Goal: Navigation & Orientation: Find specific page/section

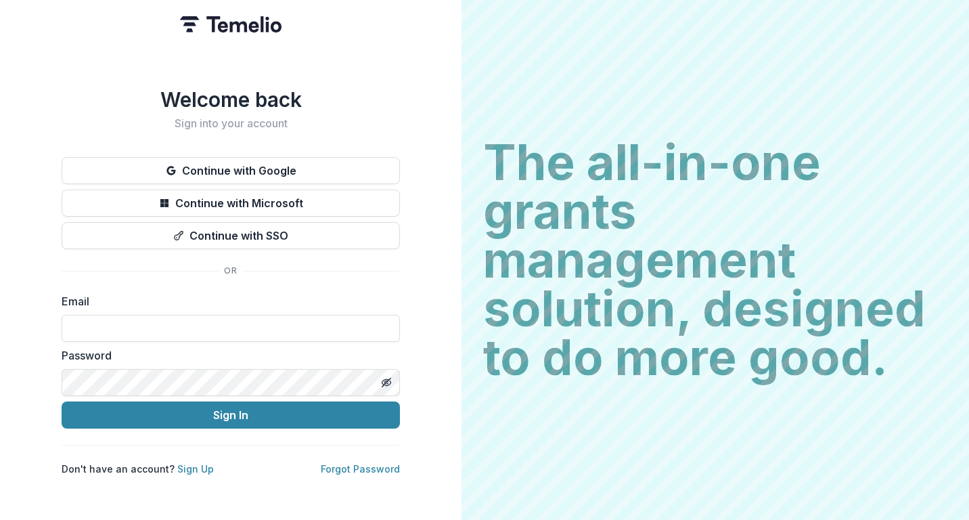
type input "**********"
click at [231, 409] on button "Sign In" at bounding box center [231, 414] width 338 height 27
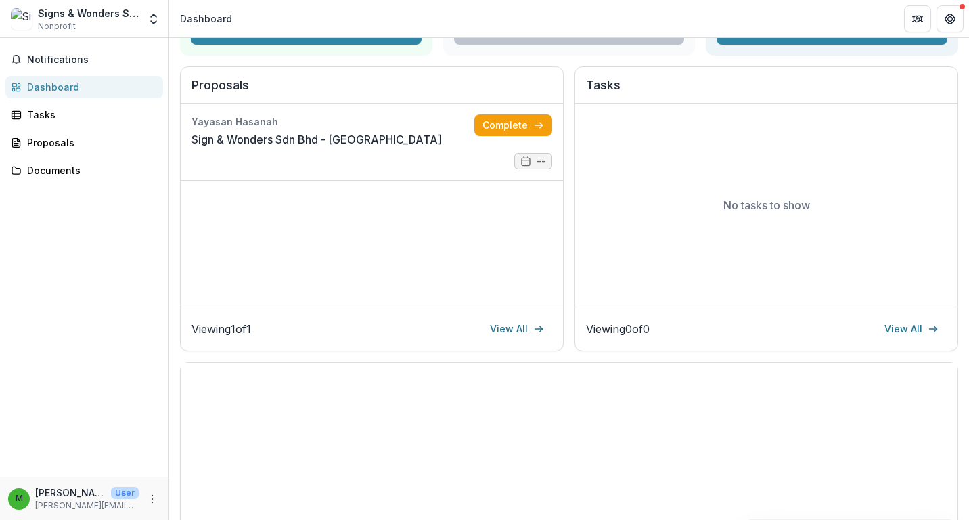
scroll to position [330, 0]
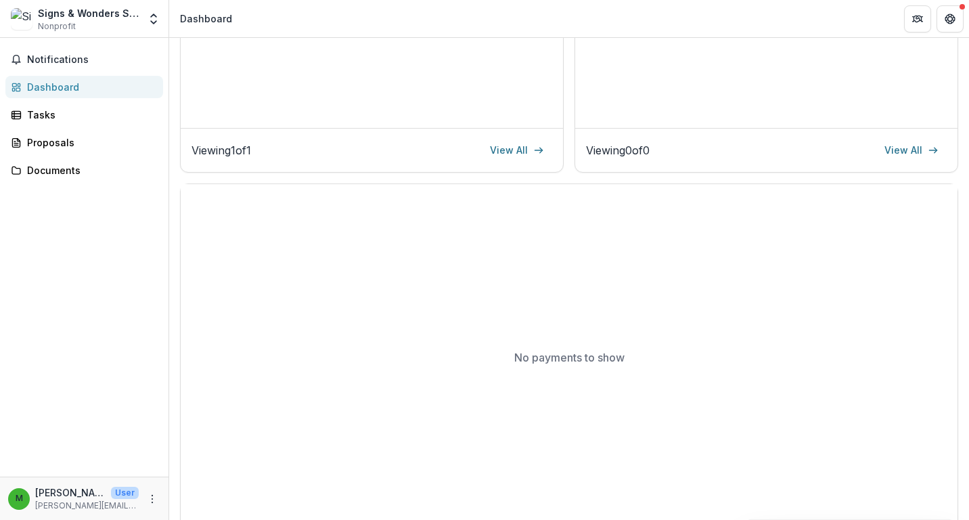
click at [426, 314] on div "No payments to show" at bounding box center [569, 357] width 777 height 346
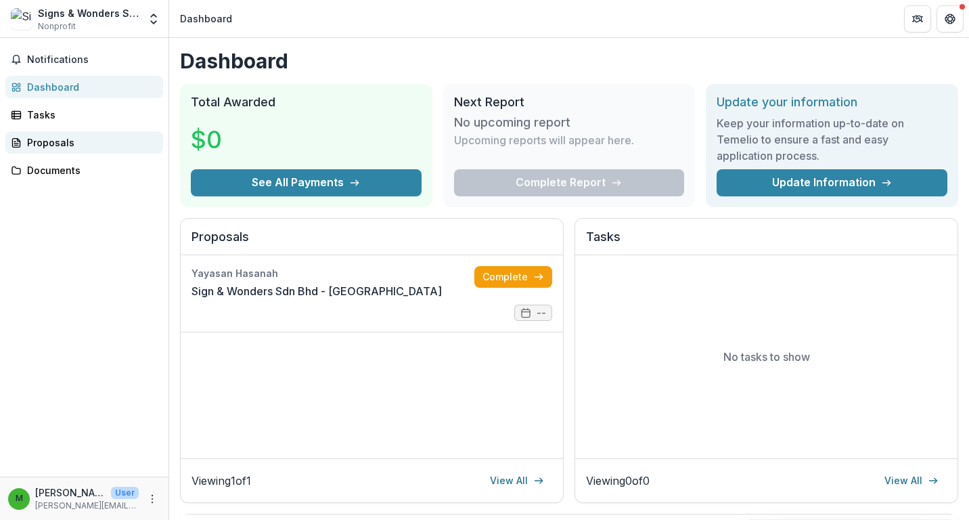
click at [125, 135] on link "Proposals" at bounding box center [84, 142] width 158 height 22
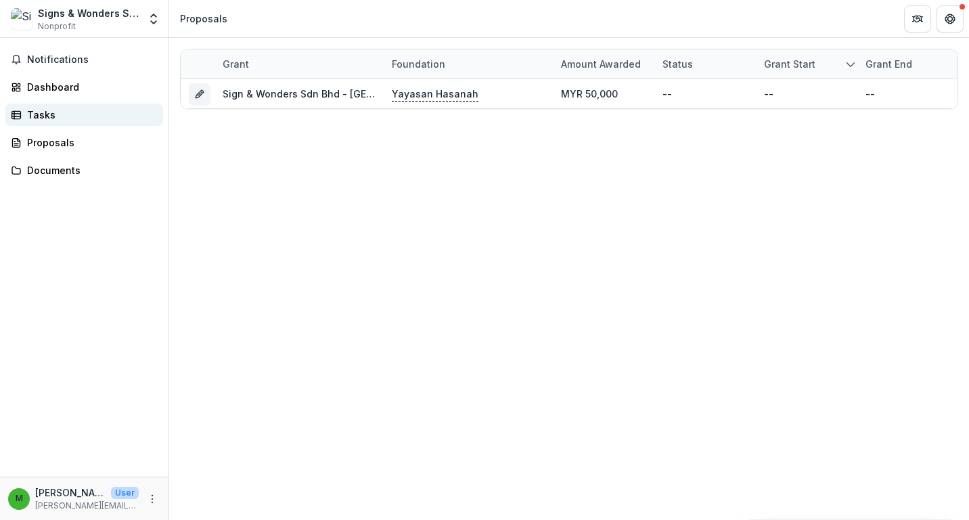
click at [117, 123] on link "Tasks" at bounding box center [84, 115] width 158 height 22
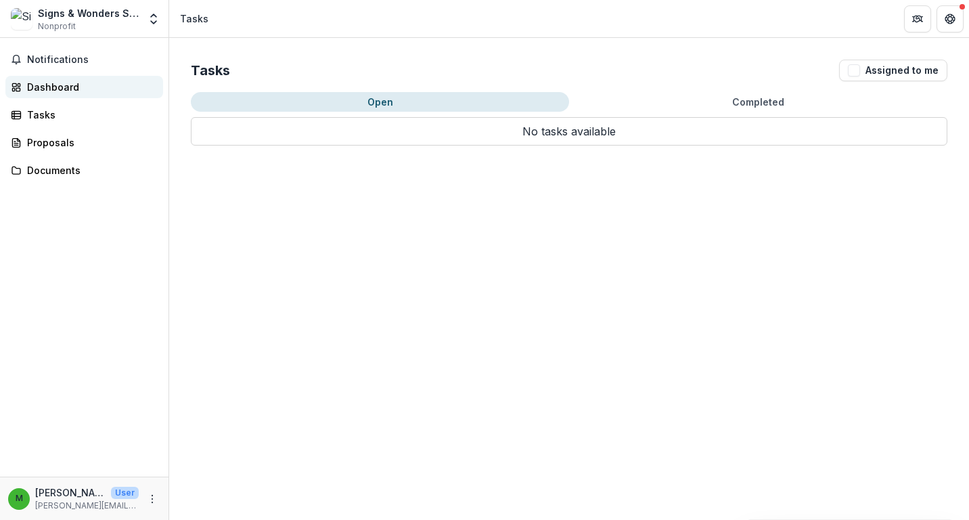
click at [109, 97] on link "Dashboard" at bounding box center [84, 87] width 158 height 22
